Goal: Information Seeking & Learning: Learn about a topic

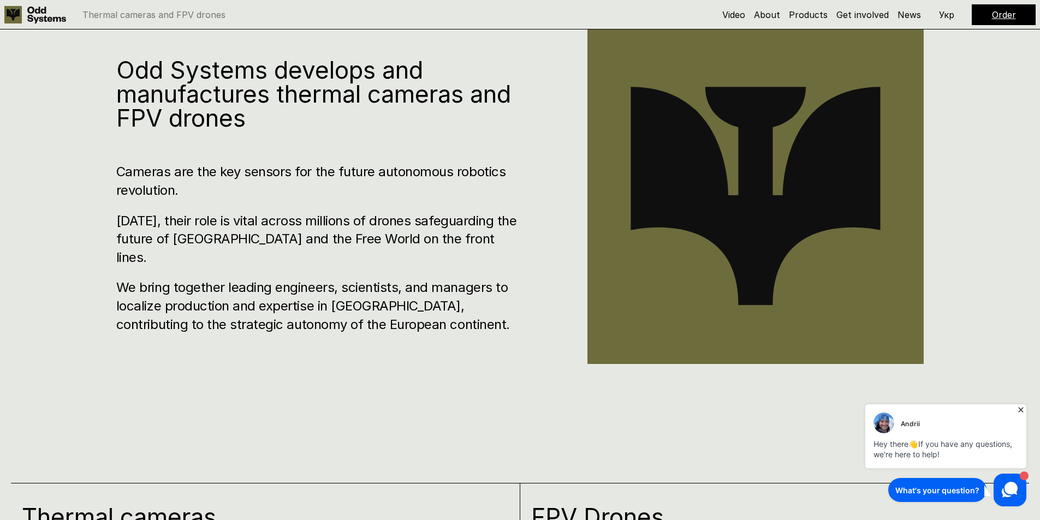
scroll to position [382, 0]
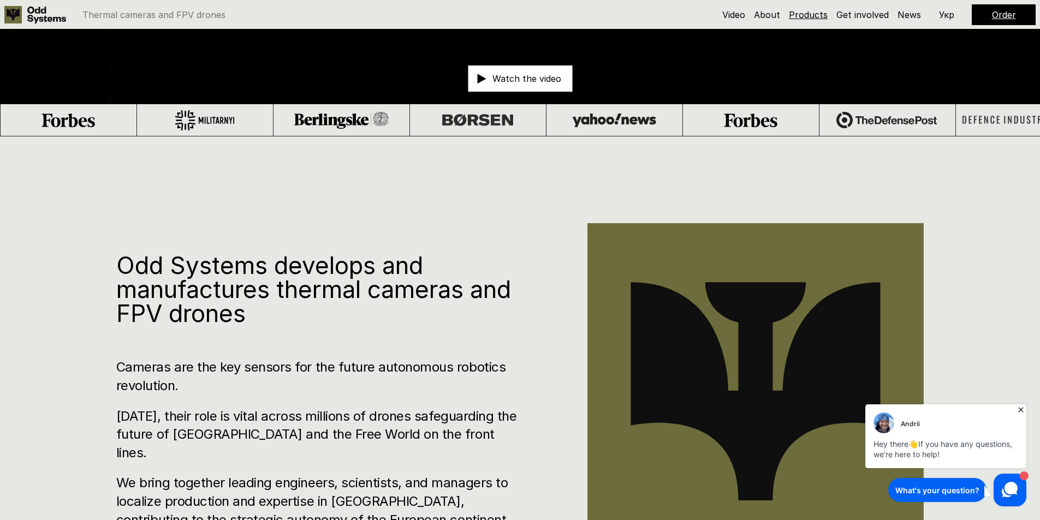
click at [802, 15] on link "Products" at bounding box center [808, 14] width 39 height 11
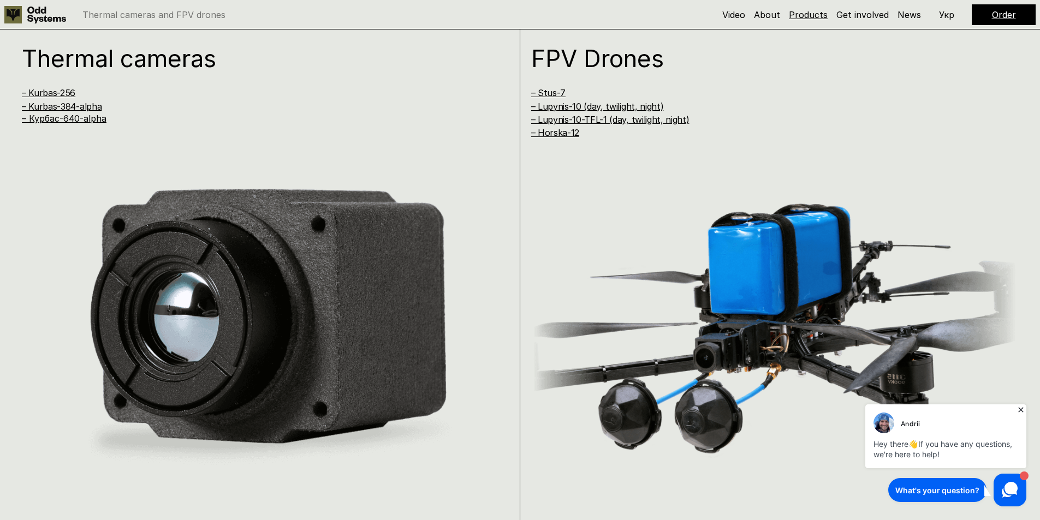
scroll to position [1039, 0]
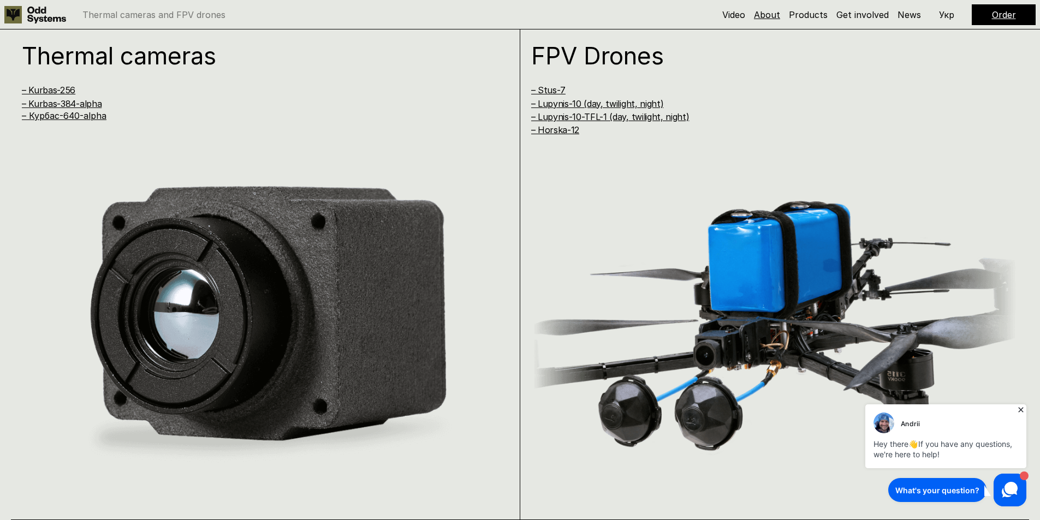
click at [770, 11] on link "About" at bounding box center [767, 14] width 26 height 11
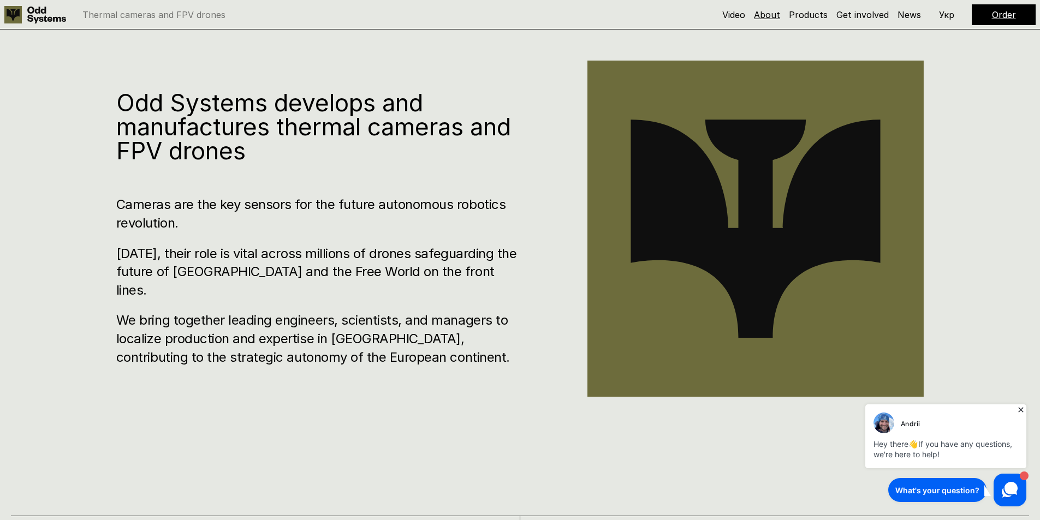
scroll to position [519, 0]
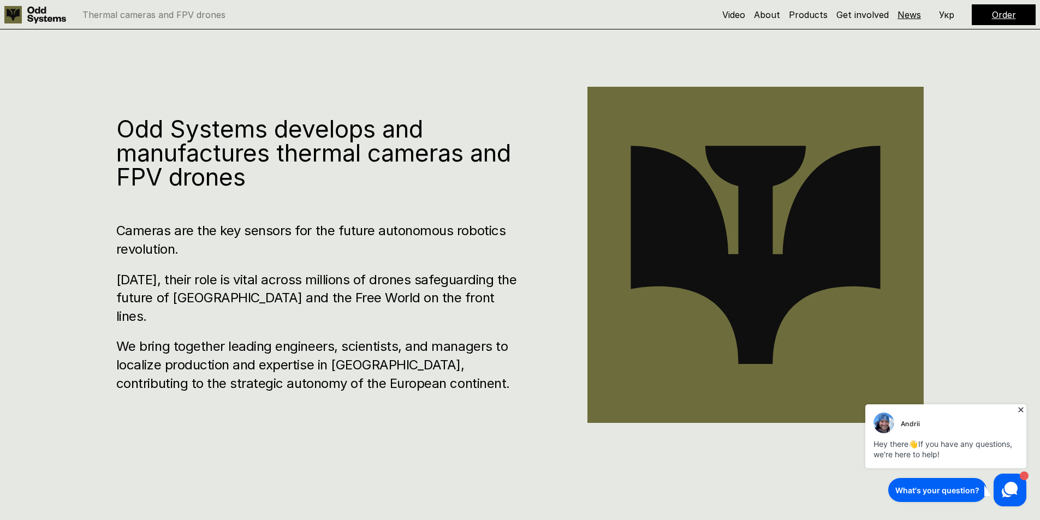
click at [916, 11] on link "News" at bounding box center [909, 14] width 23 height 11
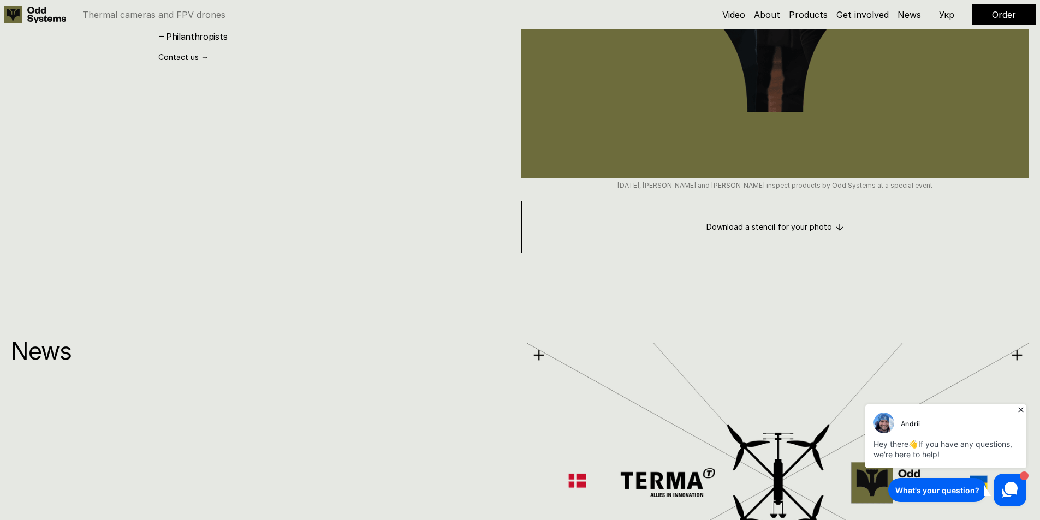
scroll to position [5852, 0]
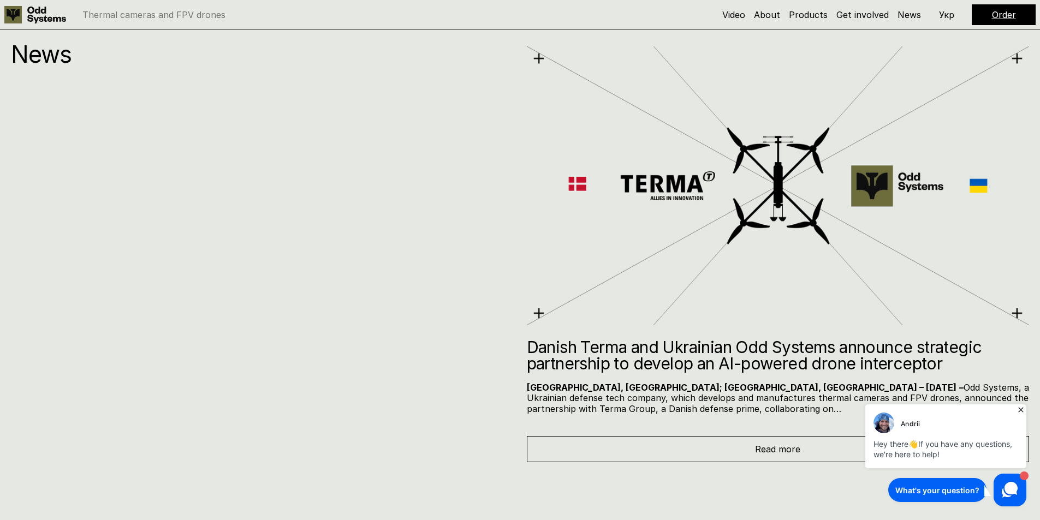
click at [792, 458] on div "Read more" at bounding box center [778, 449] width 503 height 26
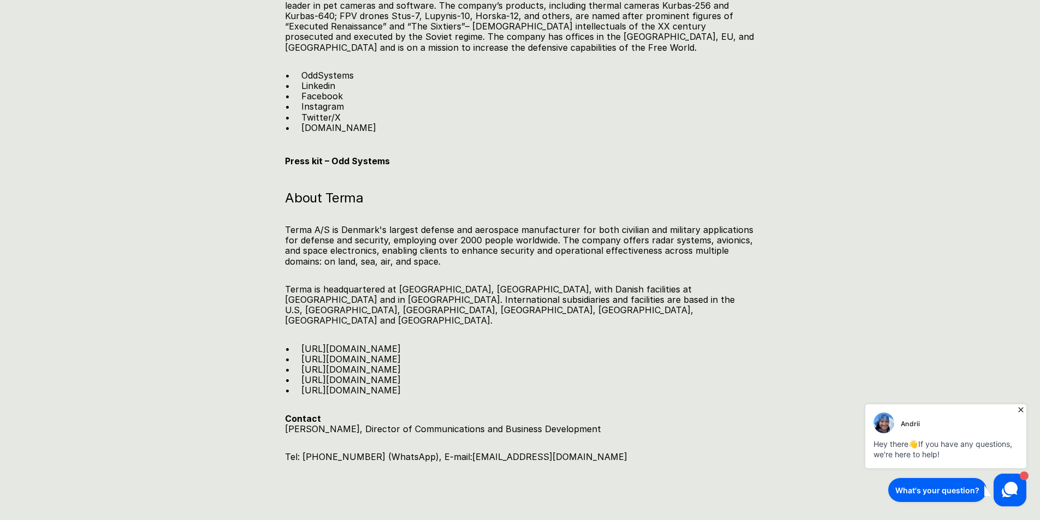
scroll to position [1692, 0]
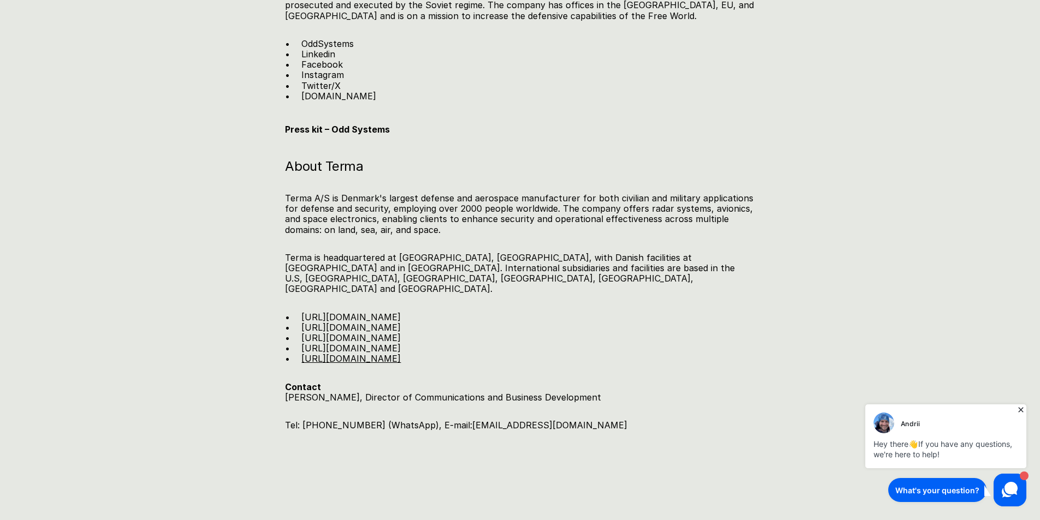
click at [401, 353] on link "[URL][DOMAIN_NAME]" at bounding box center [350, 358] width 99 height 11
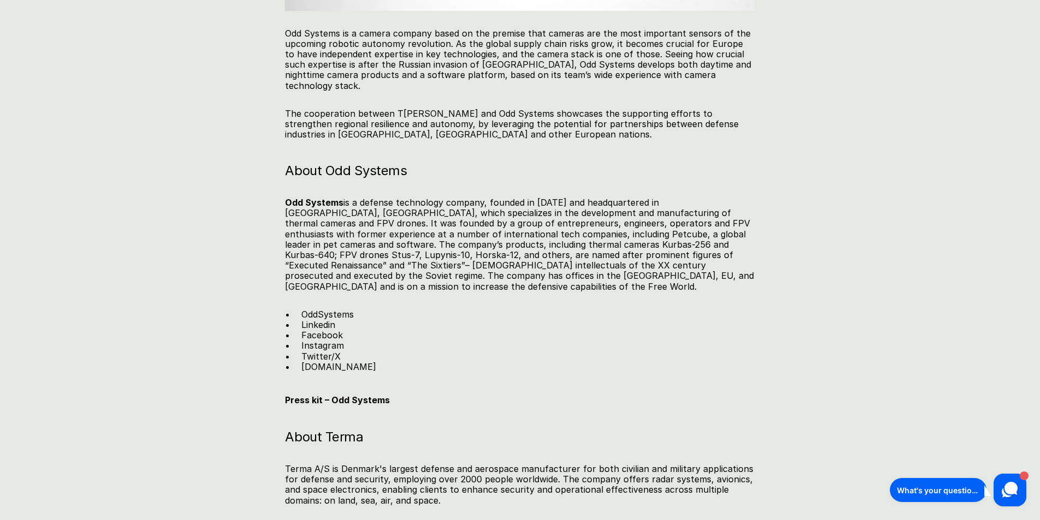
scroll to position [1419, 0]
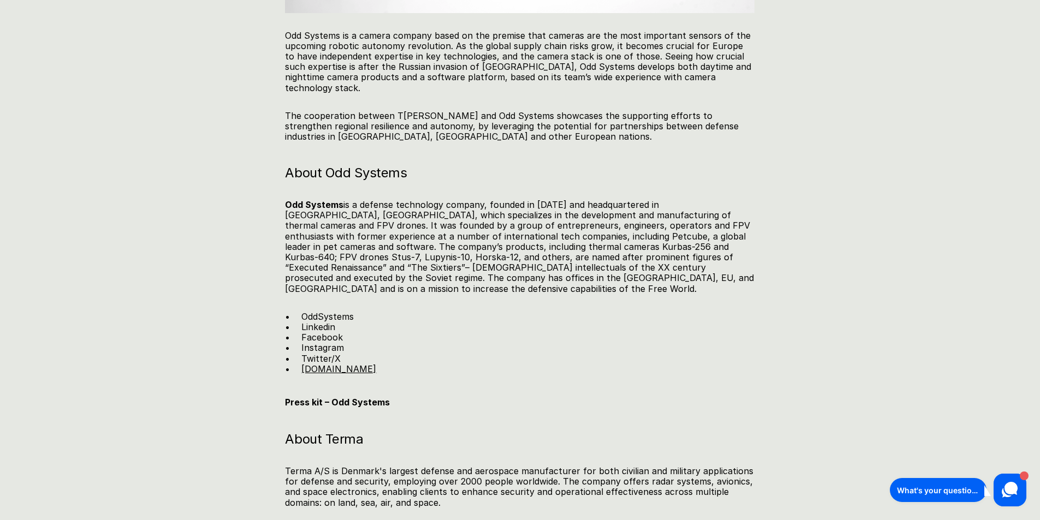
click at [332, 364] on link "[DOMAIN_NAME]" at bounding box center [338, 369] width 75 height 11
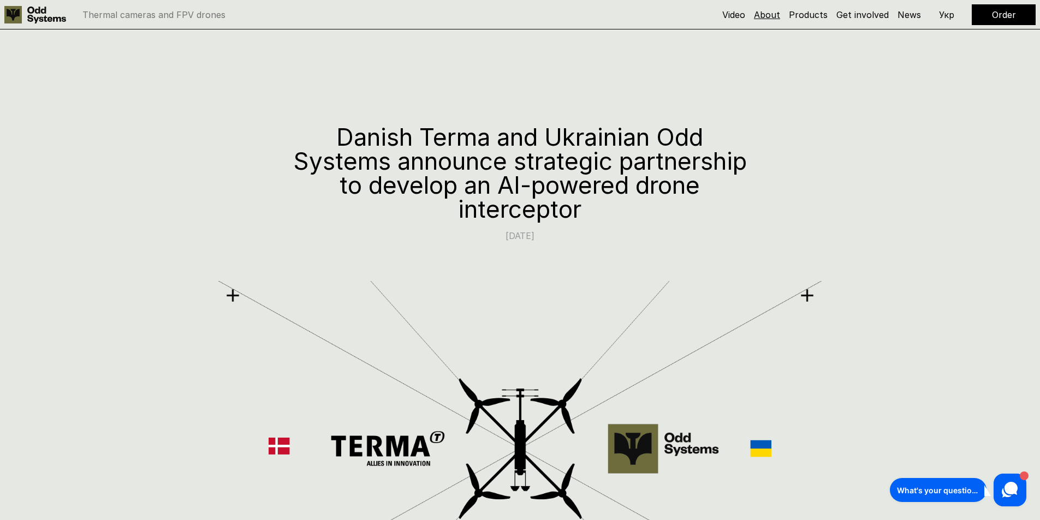
click at [767, 11] on link "About" at bounding box center [767, 14] width 26 height 11
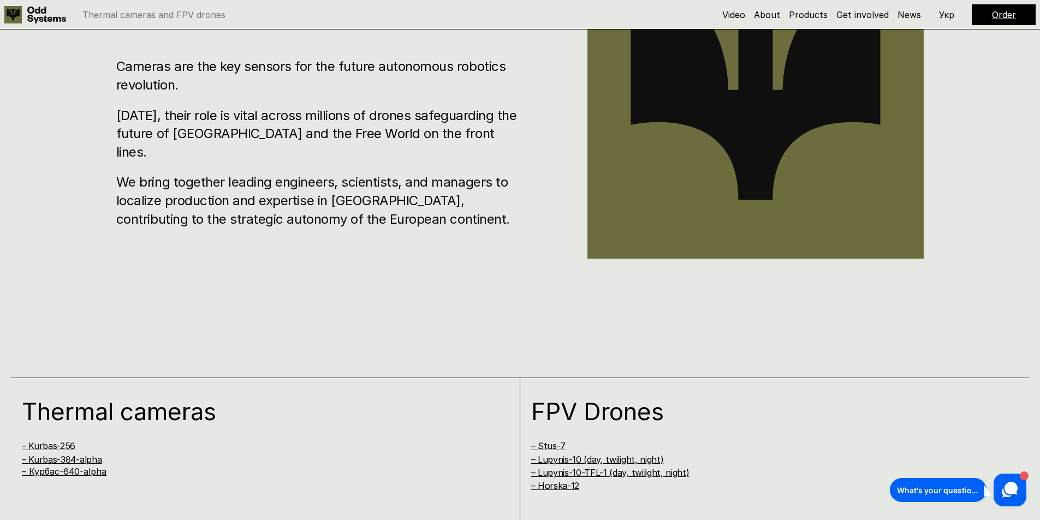
scroll to position [409, 0]
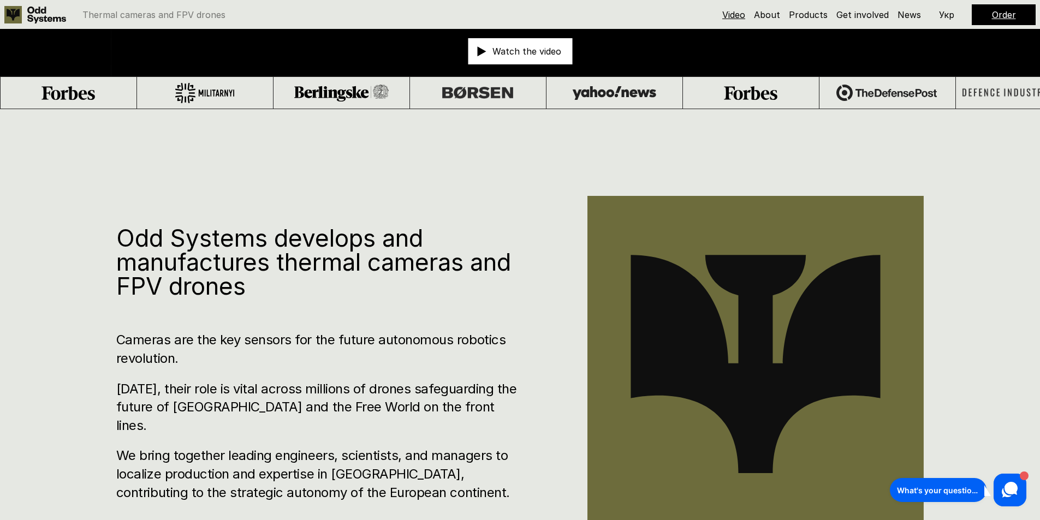
click at [738, 15] on link "Video" at bounding box center [733, 14] width 23 height 11
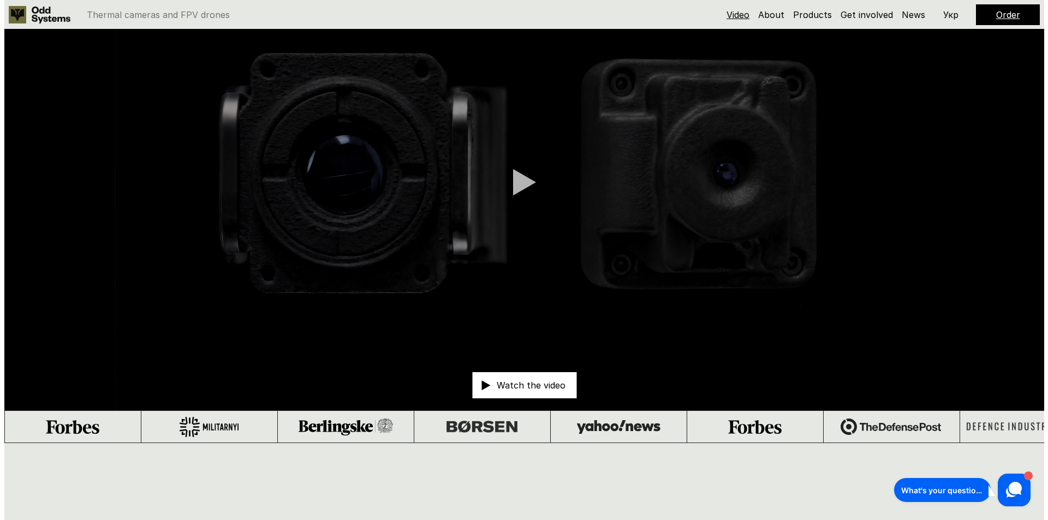
scroll to position [29, 0]
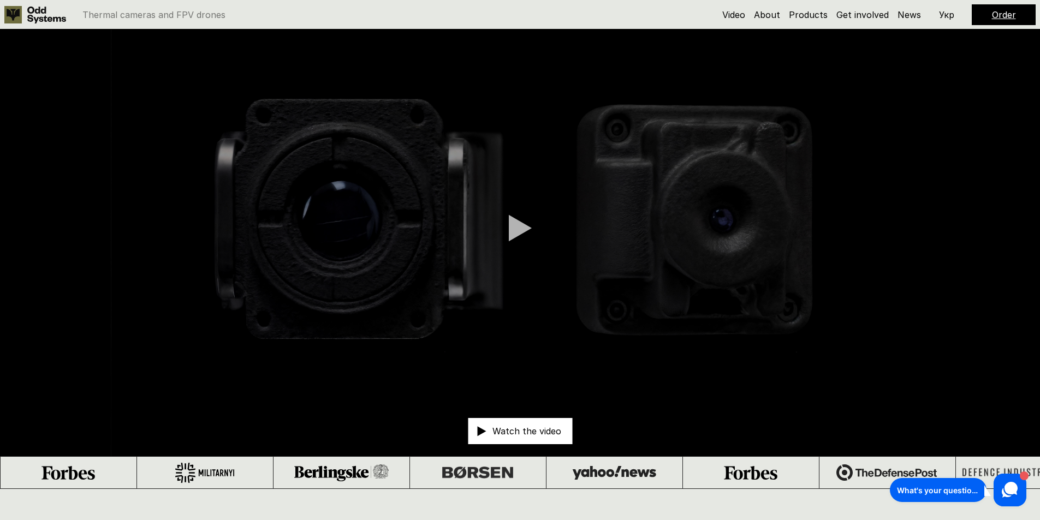
click at [520, 228] on div at bounding box center [520, 228] width 23 height 27
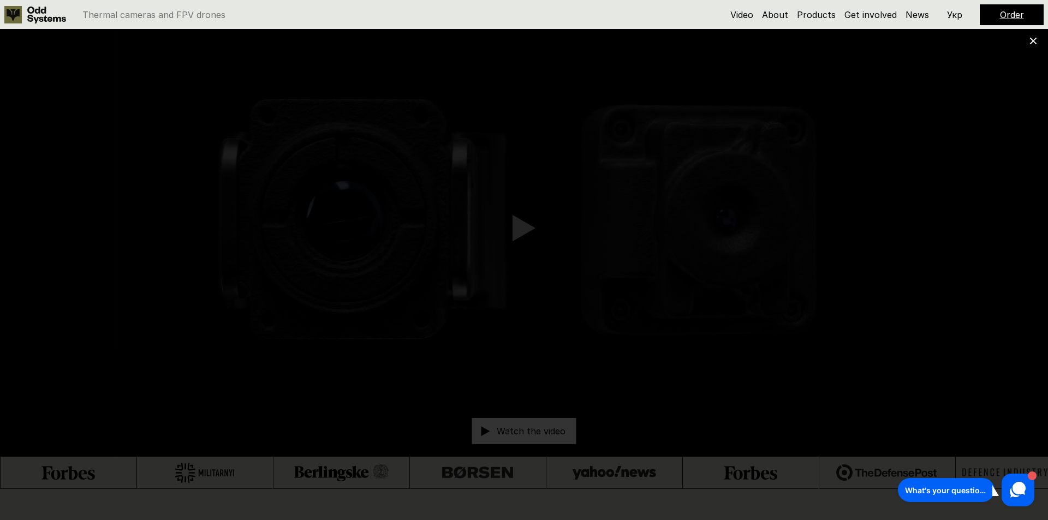
scroll to position [519, 0]
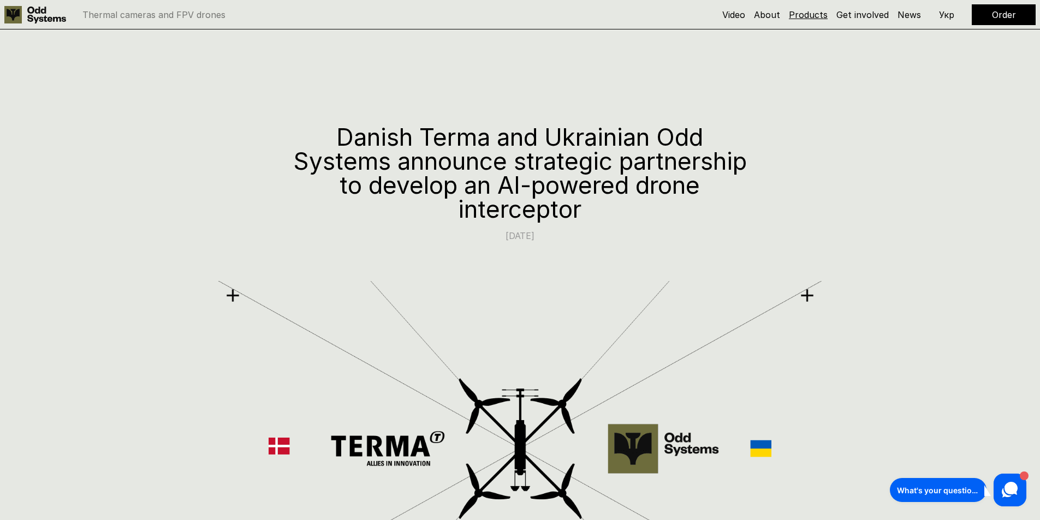
click at [798, 13] on link "Products" at bounding box center [808, 14] width 39 height 11
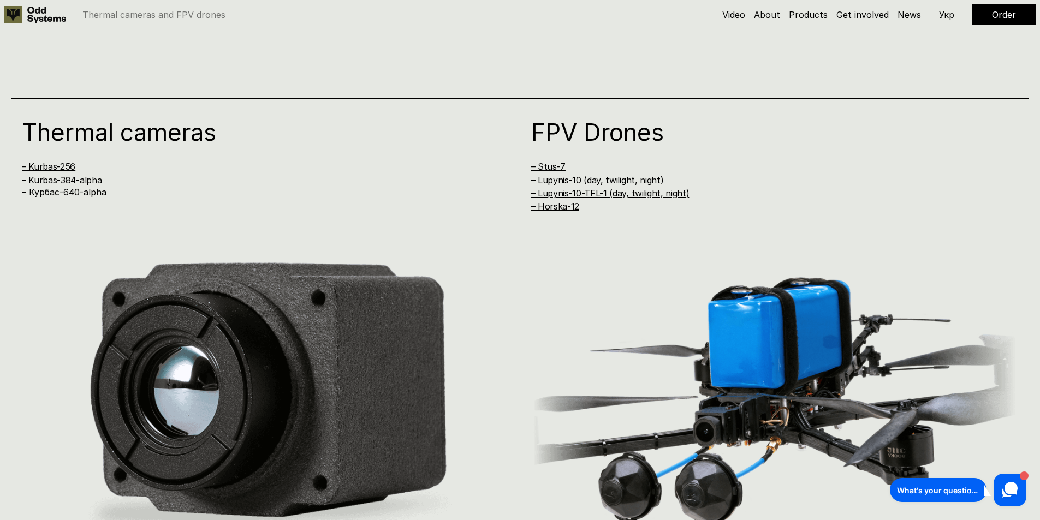
scroll to position [930, 0]
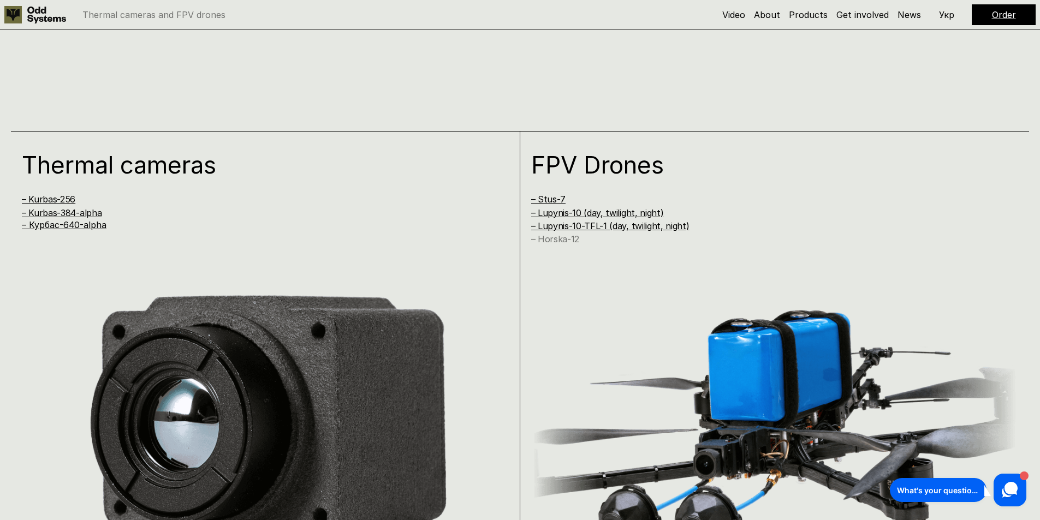
click at [566, 239] on link "– Horska-12" at bounding box center [555, 239] width 48 height 11
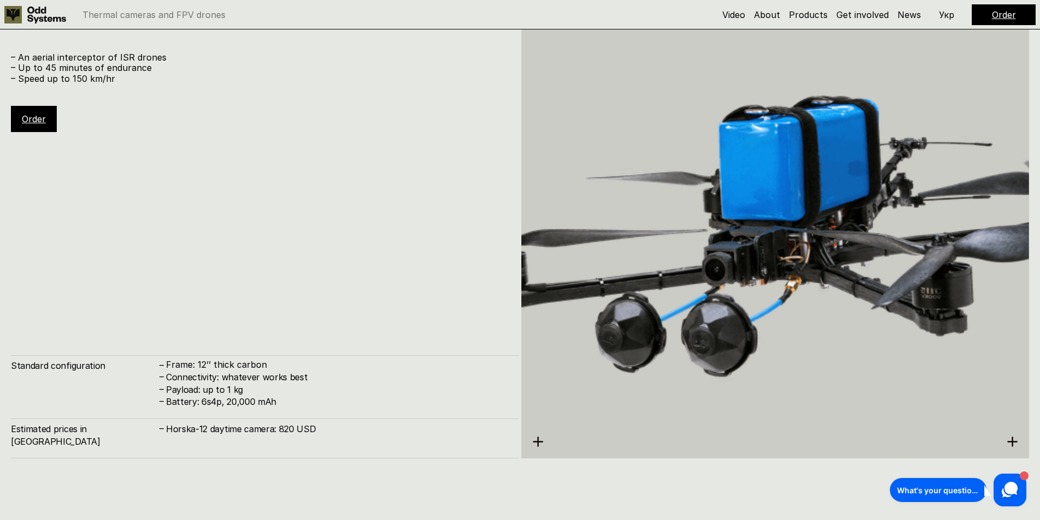
scroll to position [4736, 0]
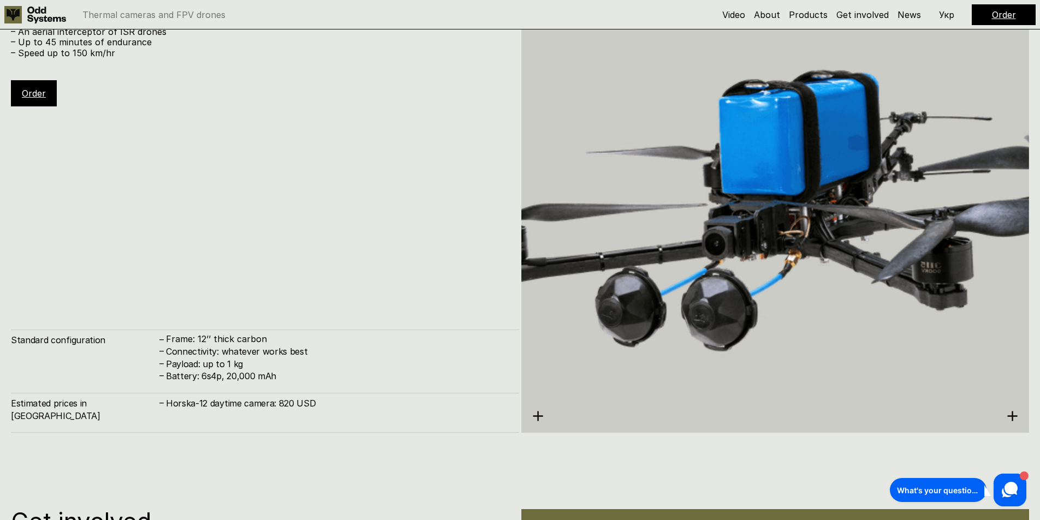
click at [535, 418] on icon at bounding box center [537, 416] width 11 height 11
click at [736, 226] on img at bounding box center [775, 206] width 508 height 569
click at [835, 207] on img at bounding box center [775, 206] width 508 height 569
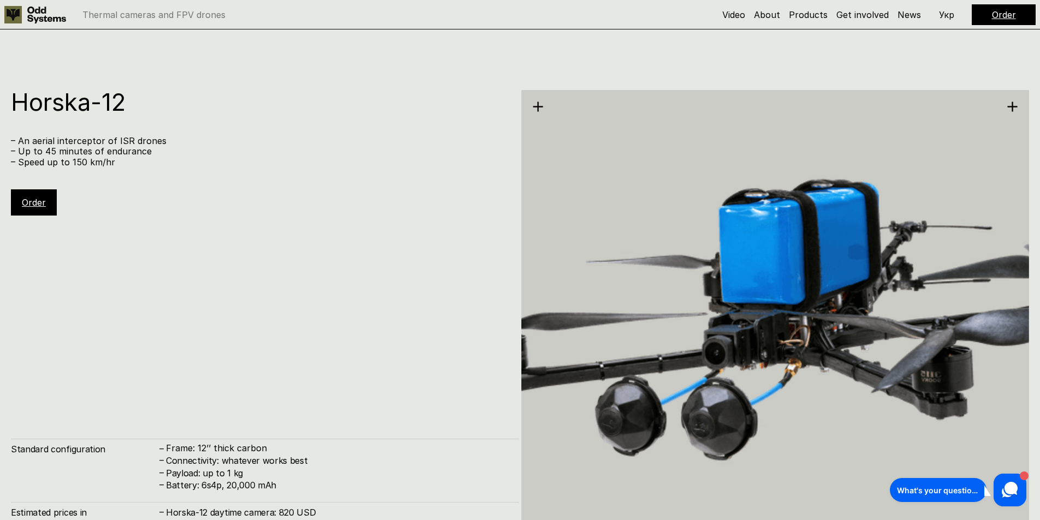
scroll to position [4681, 0]
